Goal: Use online tool/utility: Use online tool/utility

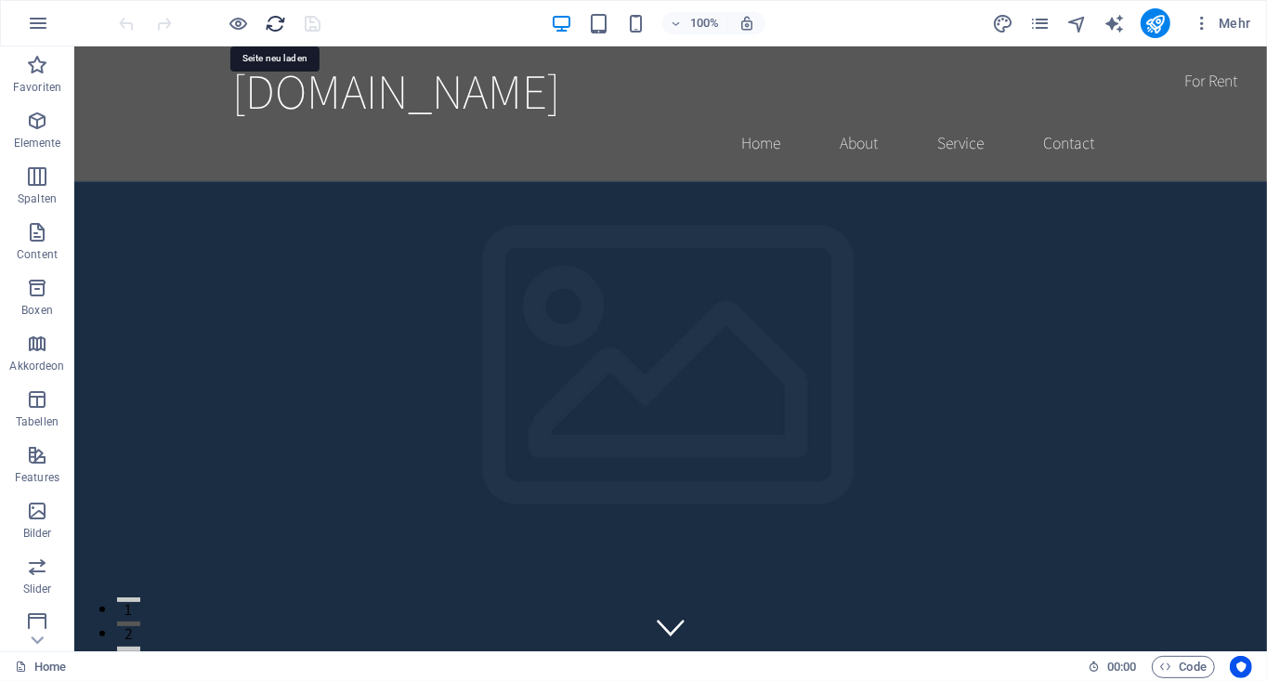
click at [274, 22] on icon "reload" at bounding box center [276, 23] width 21 height 21
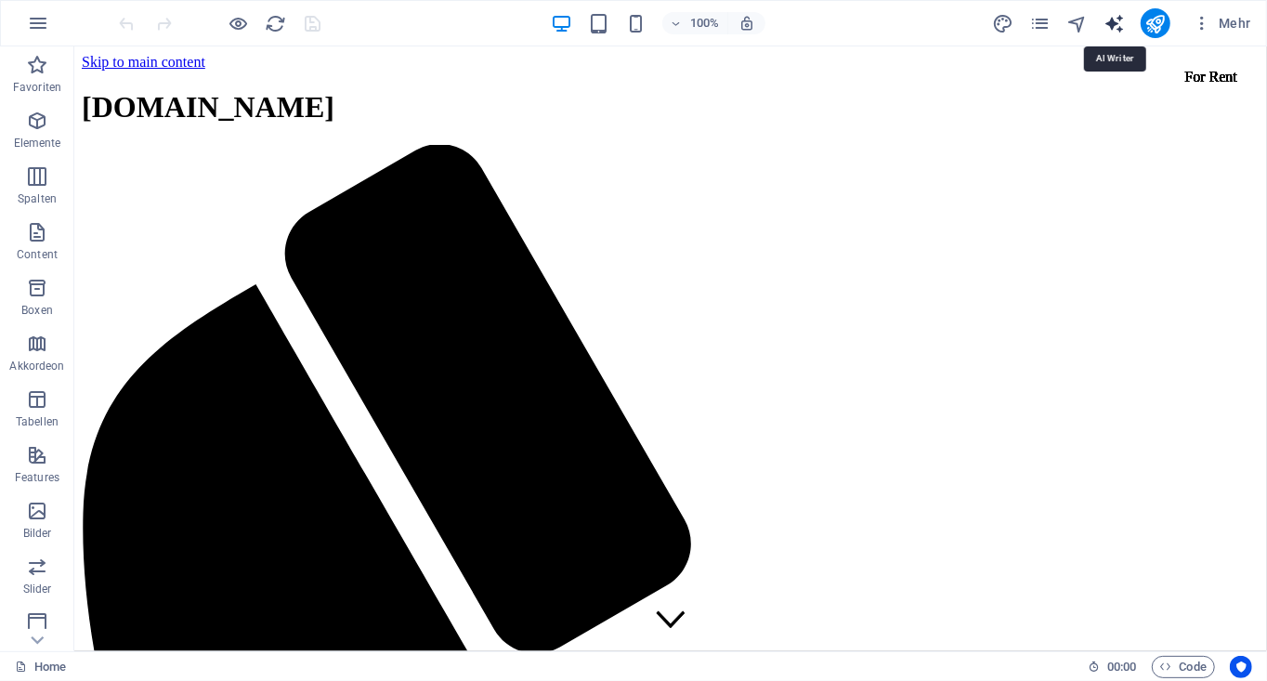
click at [1114, 19] on icon "text_generator" at bounding box center [1113, 23] width 21 height 21
select select "English"
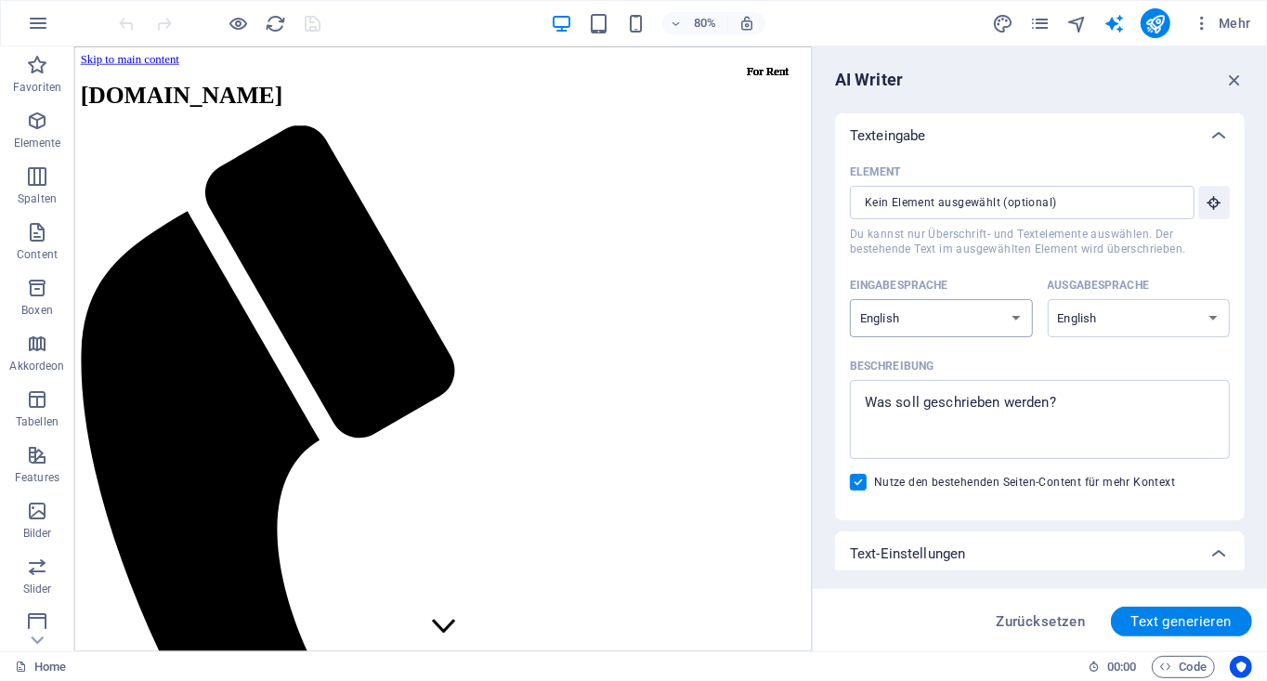
click at [1009, 320] on select "Albanian Arabic Armenian Awadhi Azerbaijani Bashkir Basque Belarusian Bengali B…" at bounding box center [941, 318] width 183 height 38
drag, startPoint x: 1158, startPoint y: 82, endPoint x: 1185, endPoint y: 69, distance: 29.9
click at [1158, 81] on div "AI Writer" at bounding box center [1040, 80] width 410 height 22
click at [1239, 74] on icon "button" at bounding box center [1234, 80] width 20 height 20
